Goal: Task Accomplishment & Management: Use online tool/utility

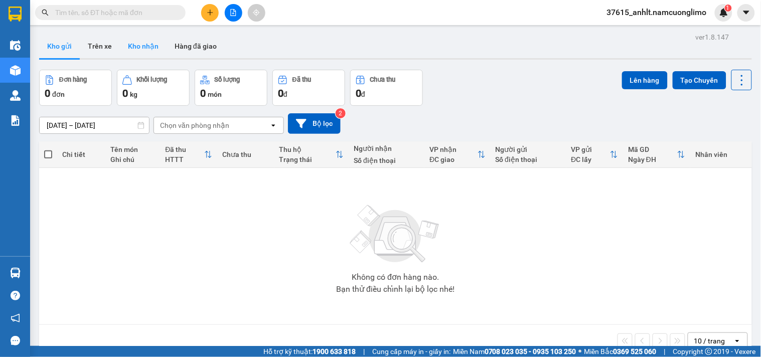
click at [136, 50] on button "Kho nhận" at bounding box center [143, 46] width 47 height 24
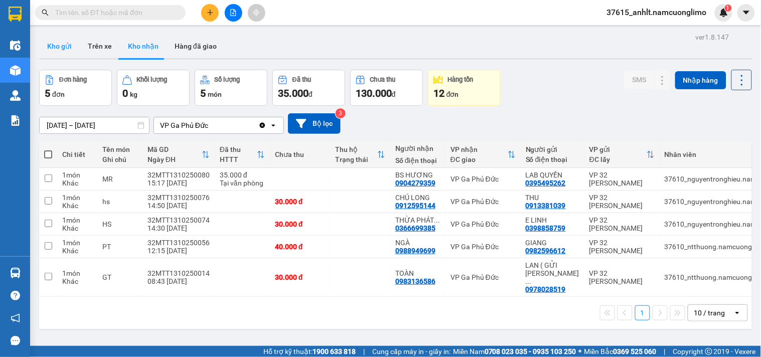
click at [64, 52] on button "Kho gửi" at bounding box center [59, 46] width 41 height 24
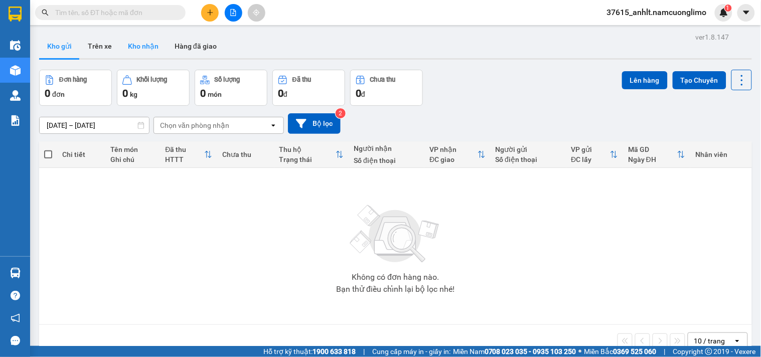
click at [138, 50] on button "Kho nhận" at bounding box center [143, 46] width 47 height 24
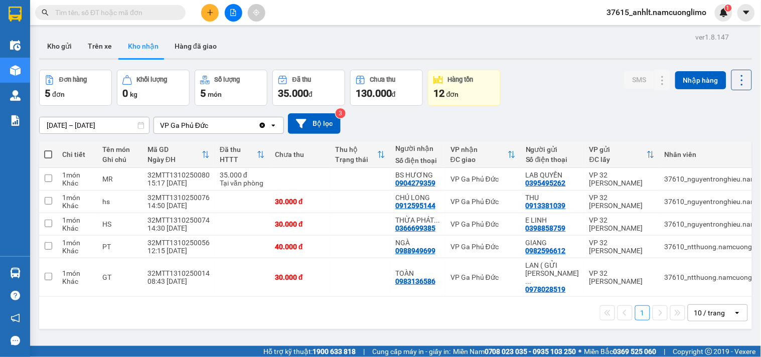
drag, startPoint x: 350, startPoint y: 328, endPoint x: 344, endPoint y: 323, distance: 7.1
click at [350, 324] on div "ver 1.8.147 Kho gửi Trên xe Kho nhận Hàng đã giao Đơn hàng 5 đơn Khối lượng 0 k…" at bounding box center [395, 208] width 721 height 357
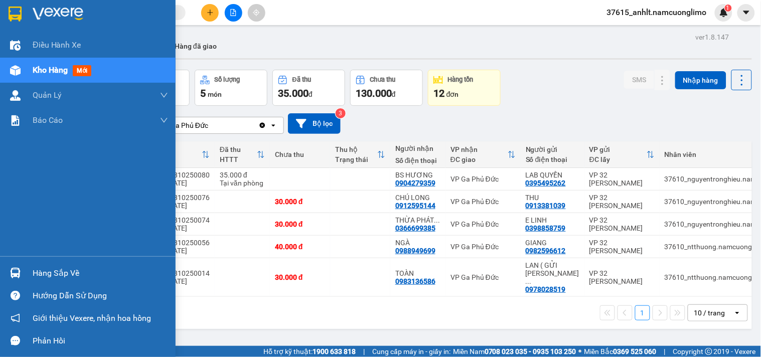
click at [25, 275] on div "Hàng sắp về" at bounding box center [88, 273] width 176 height 23
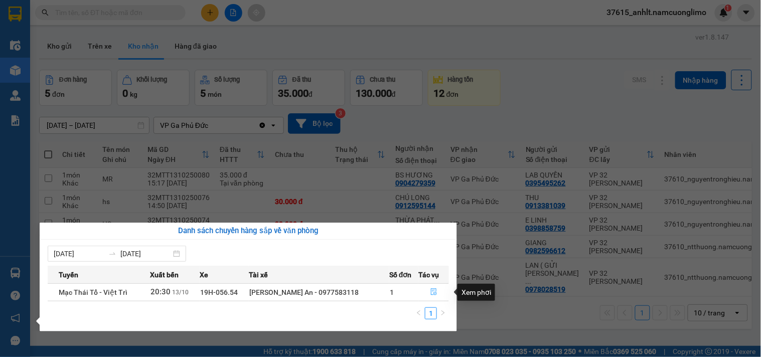
click at [426, 292] on button "button" at bounding box center [434, 293] width 30 height 16
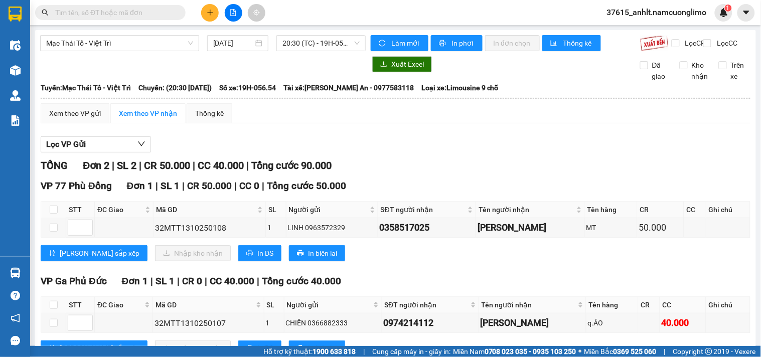
scroll to position [48, 0]
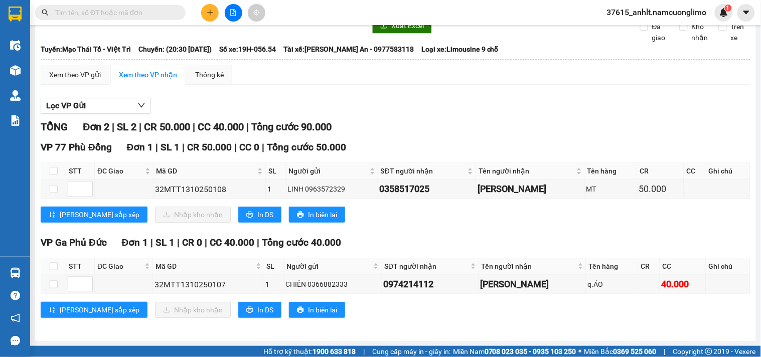
click at [560, 108] on div "Lọc VP Gửi" at bounding box center [396, 106] width 710 height 17
click at [54, 264] on input "checkbox" at bounding box center [54, 267] width 8 height 8
checkbox input "true"
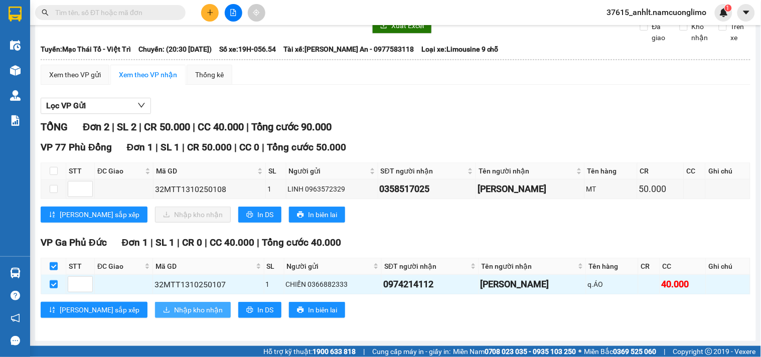
click at [174, 308] on span "Nhập kho nhận" at bounding box center [198, 310] width 49 height 11
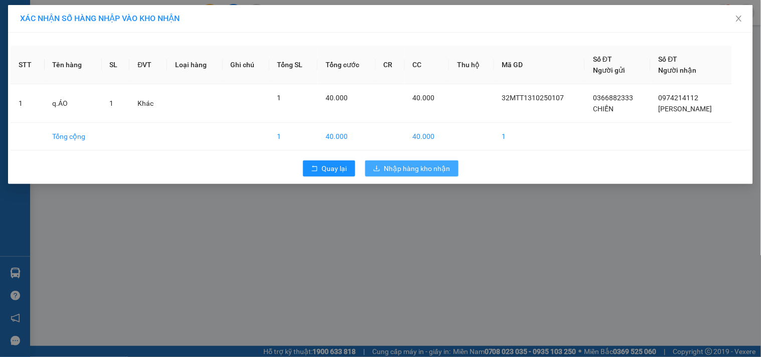
click at [409, 172] on span "Nhập hàng kho nhận" at bounding box center [417, 168] width 66 height 11
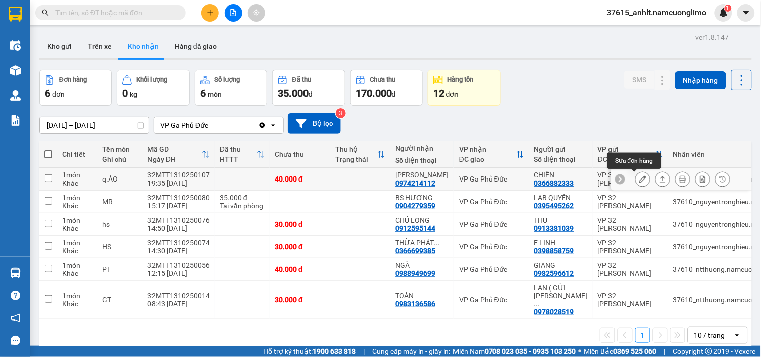
click at [639, 178] on icon at bounding box center [642, 179] width 7 height 7
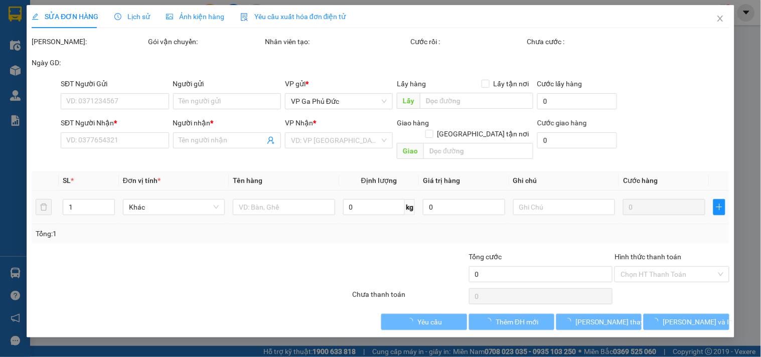
type input "0366882333"
type input "CHIẾN"
type input "0974214112"
type input "Thanh"
type input "40.000"
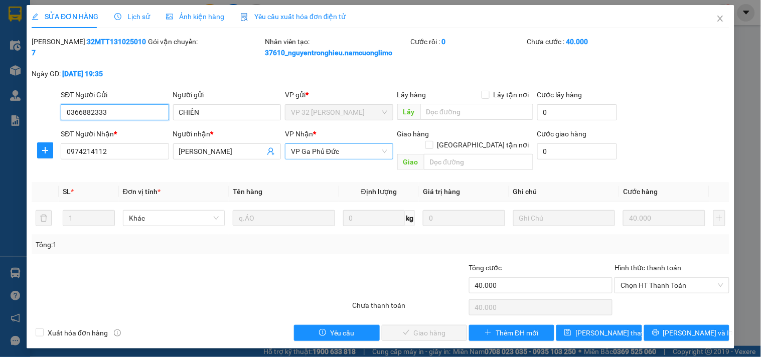
click at [374, 150] on span "VP Ga Phủ Đức" at bounding box center [339, 151] width 96 height 15
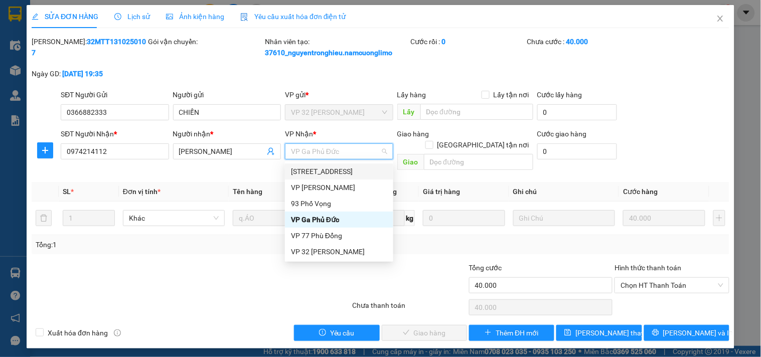
click at [358, 136] on div "VP Nhận *" at bounding box center [339, 133] width 108 height 11
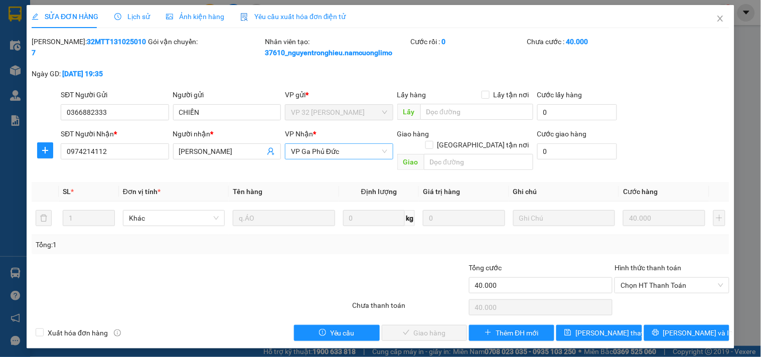
click at [373, 151] on span "VP Ga Phủ Đức" at bounding box center [339, 151] width 96 height 15
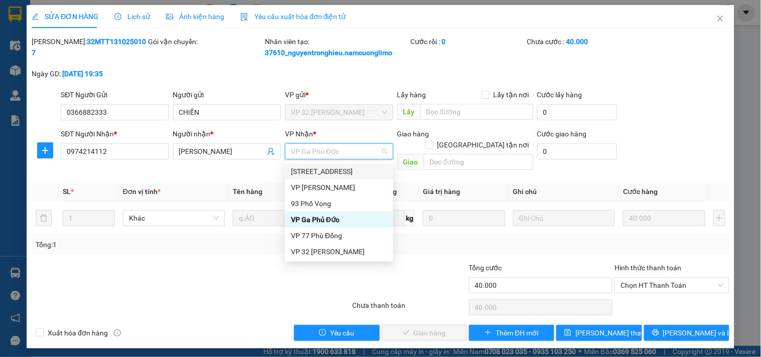
click at [346, 170] on div "142 Hai Bà Trưng" at bounding box center [339, 171] width 96 height 11
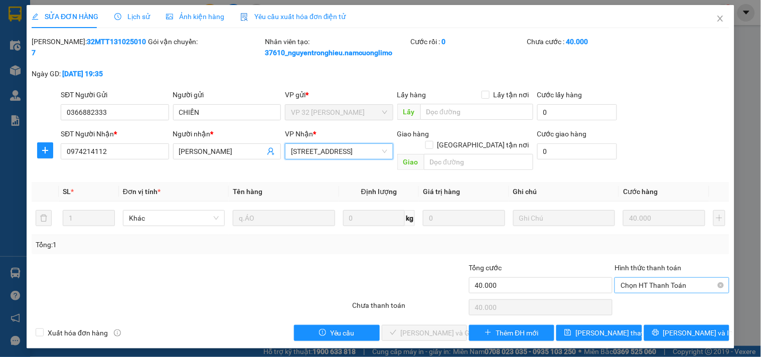
click at [665, 278] on span "Chọn HT Thanh Toán" at bounding box center [672, 285] width 102 height 15
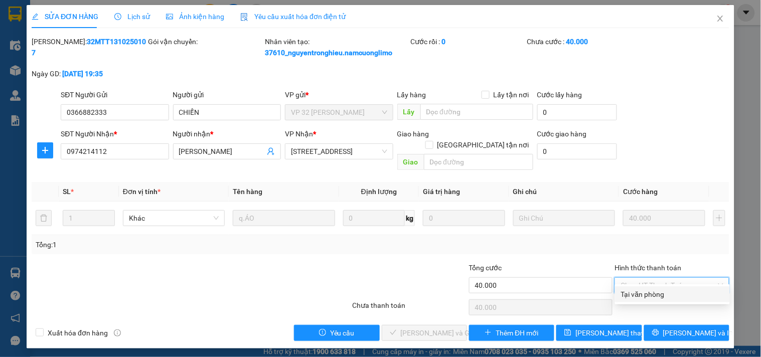
click at [657, 293] on div "Tại văn phòng" at bounding box center [672, 294] width 103 height 11
type input "0"
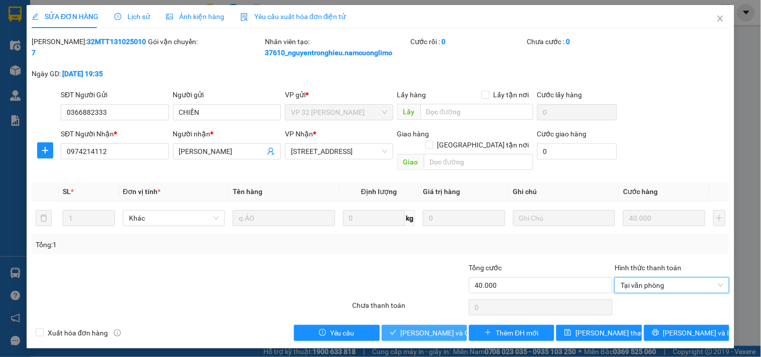
click at [444, 328] on span "Lưu và Giao hàng" at bounding box center [449, 333] width 96 height 11
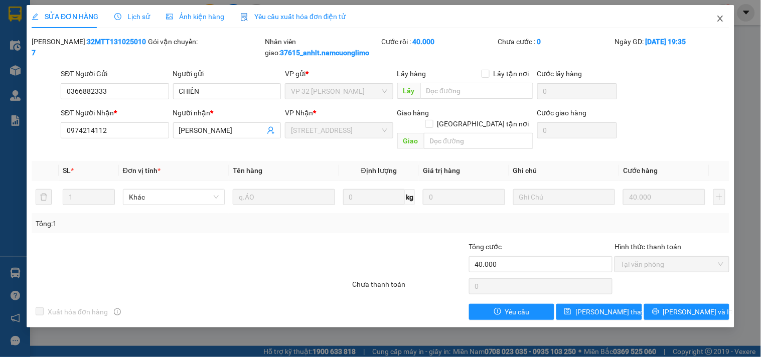
click at [721, 20] on icon "close" at bounding box center [721, 19] width 8 height 8
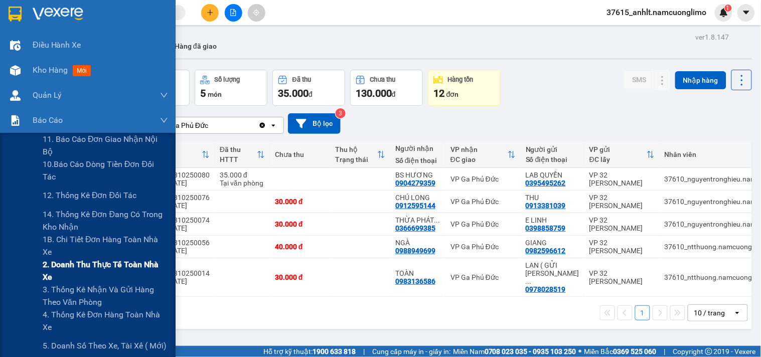
click at [98, 267] on span "2. Doanh thu thực tế toàn nhà xe" at bounding box center [105, 271] width 125 height 25
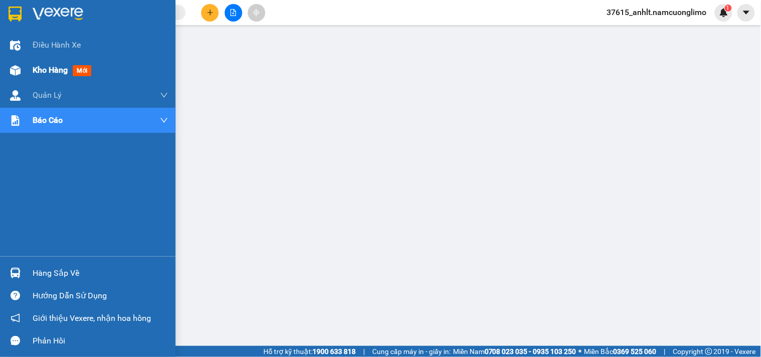
click at [36, 69] on span "Kho hàng" at bounding box center [50, 70] width 35 height 10
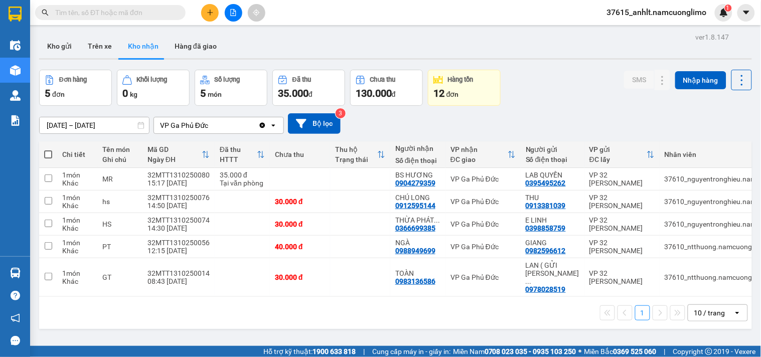
click at [575, 109] on div "12/10/2025 – 14/10/2025 Press the down arrow key to interact with the calendar …" at bounding box center [395, 124] width 713 height 36
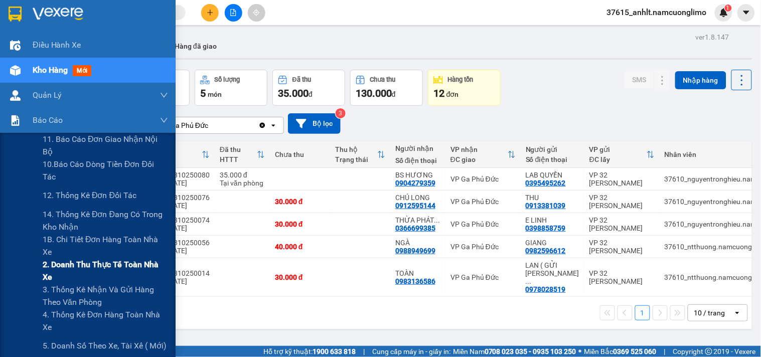
click at [107, 272] on span "2. Doanh thu thực tế toàn nhà xe" at bounding box center [105, 271] width 125 height 25
